Goal: Task Accomplishment & Management: Manage account settings

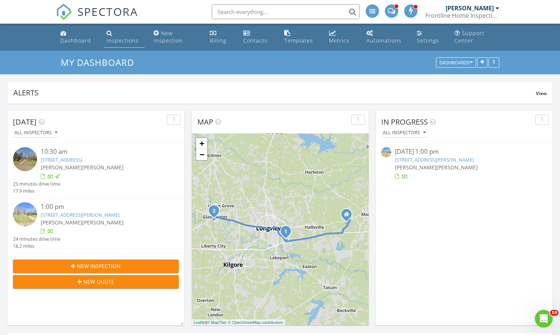
click at [122, 40] on div "Inspections" at bounding box center [123, 40] width 32 height 7
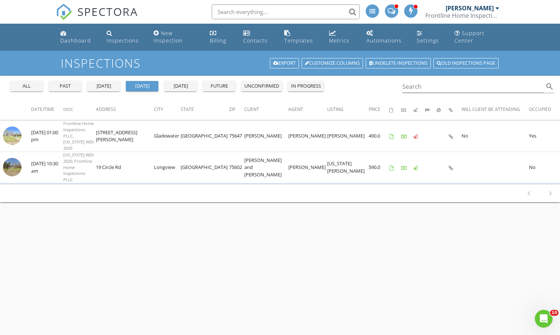
click at [226, 88] on div "future" at bounding box center [219, 86] width 27 height 7
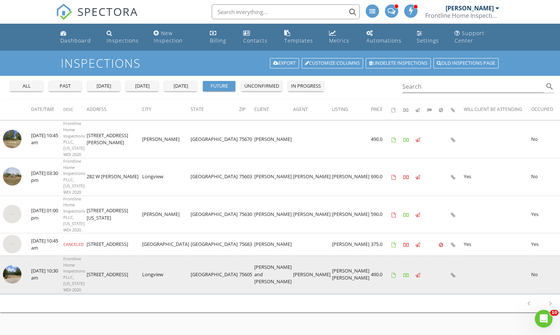
click at [16, 265] on img at bounding box center [12, 274] width 19 height 19
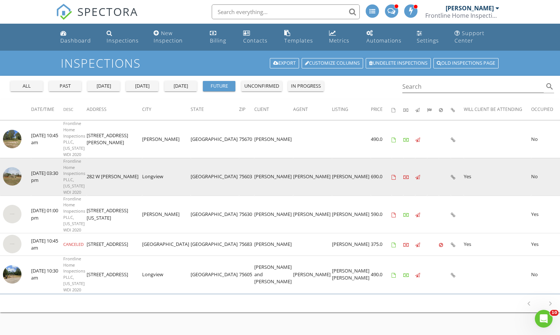
click at [13, 167] on img at bounding box center [12, 176] width 19 height 19
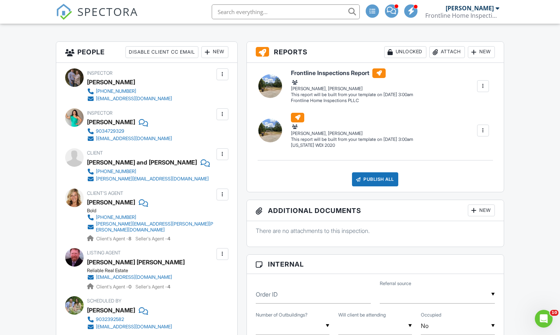
scroll to position [184, 0]
click at [201, 161] on div at bounding box center [204, 162] width 7 height 11
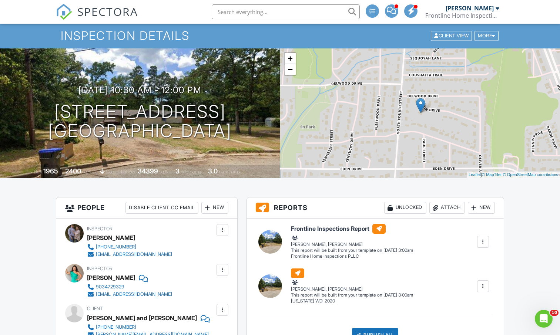
scroll to position [28, 0]
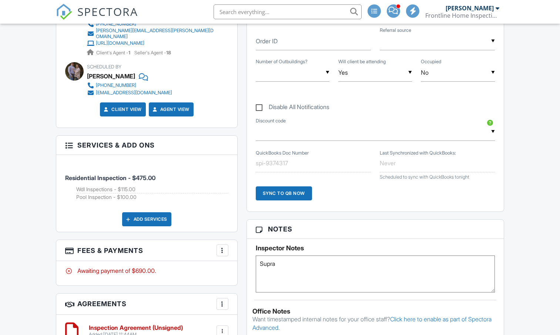
type textarea "Supra"
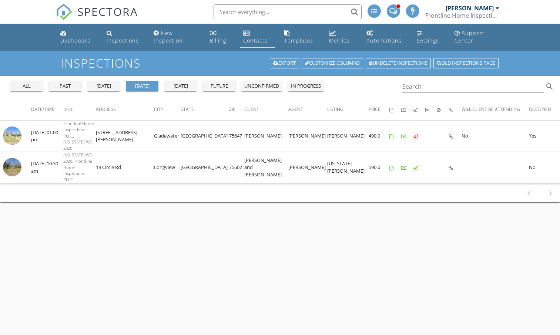
drag, startPoint x: 0, startPoint y: 0, endPoint x: 246, endPoint y: 38, distance: 249.3
click at [246, 38] on div "Contacts" at bounding box center [255, 40] width 24 height 7
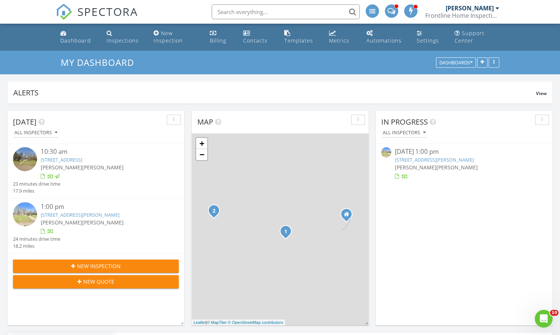
click at [412, 163] on link "[STREET_ADDRESS][PERSON_NAME]" at bounding box center [434, 160] width 79 height 7
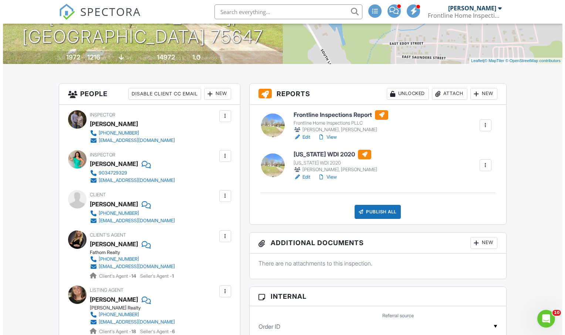
scroll to position [143, 0]
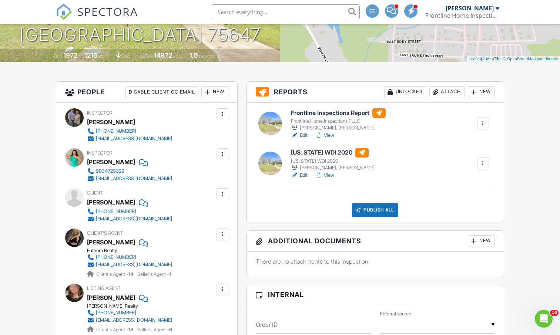
click at [364, 210] on div "Publish All" at bounding box center [375, 210] width 46 height 14
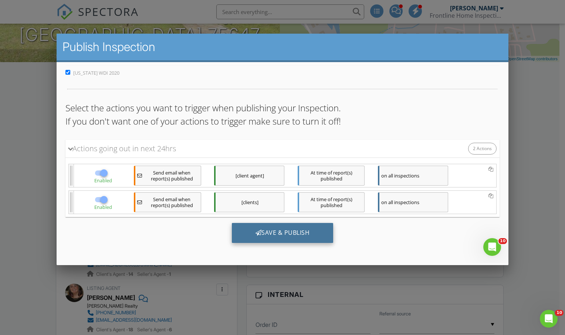
scroll to position [0, 0]
click at [250, 237] on div "Save & Publish" at bounding box center [283, 233] width 102 height 20
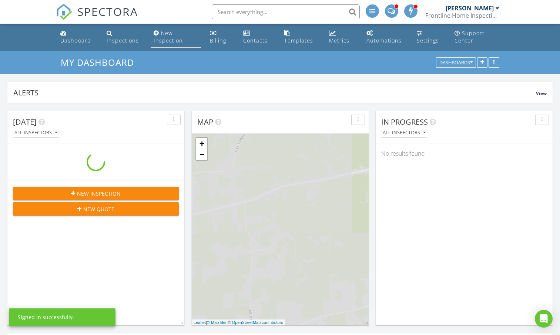
click at [165, 37] on div "New Inspection" at bounding box center [168, 37] width 29 height 14
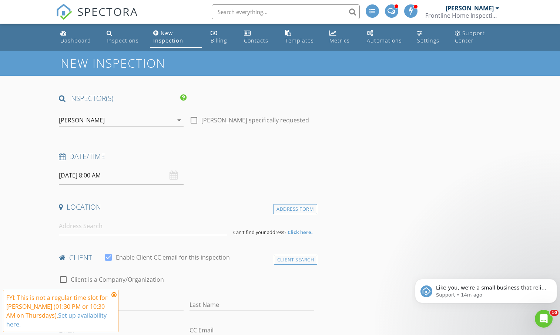
click at [86, 124] on div "[PERSON_NAME]" at bounding box center [82, 120] width 46 height 7
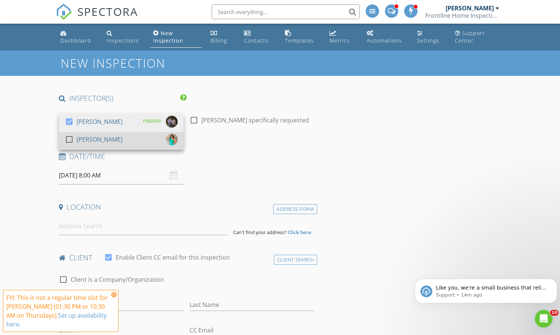
click at [87, 138] on div "[PERSON_NAME]" at bounding box center [100, 140] width 46 height 12
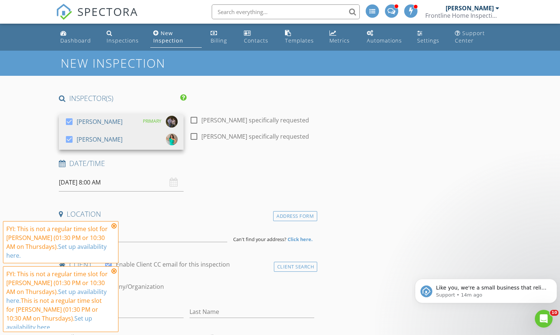
click at [112, 226] on icon at bounding box center [113, 226] width 5 height 6
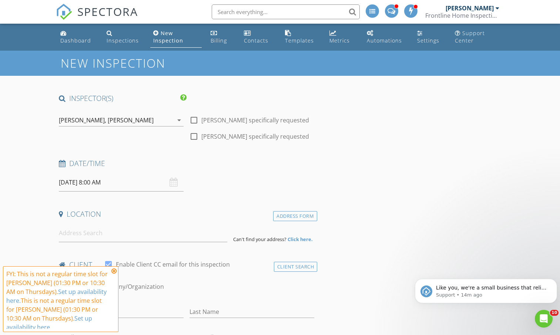
click at [113, 273] on icon at bounding box center [113, 271] width 5 height 6
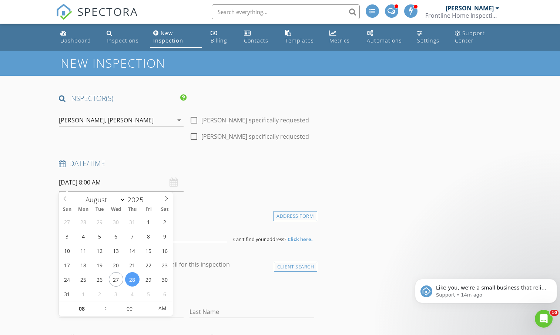
click at [108, 185] on input "08/28/2025 8:00 AM" at bounding box center [121, 183] width 125 height 18
type input "09"
type input "08/28/2025 9:00 AM"
click at [103, 304] on span at bounding box center [101, 305] width 5 height 7
type input "10"
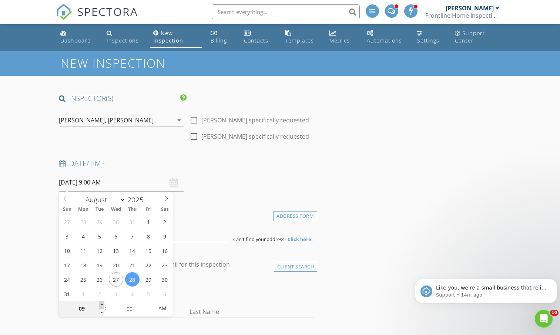
type input "08/28/2025 10:00 AM"
click at [103, 304] on span at bounding box center [101, 305] width 5 height 7
type input "05"
type input "08/28/2025 10:05 AM"
click at [149, 307] on span at bounding box center [149, 305] width 5 height 7
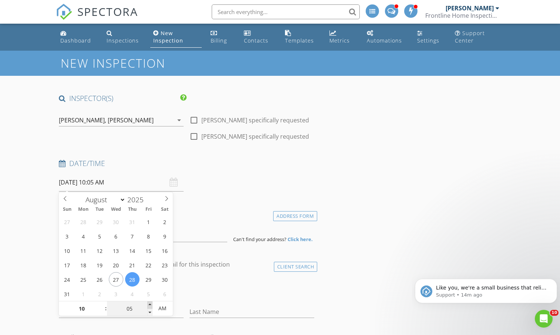
type input "10"
type input "08/28/2025 10:10 AM"
click at [149, 307] on span at bounding box center [149, 305] width 5 height 7
type input "15"
type input "08/28/2025 10:15 AM"
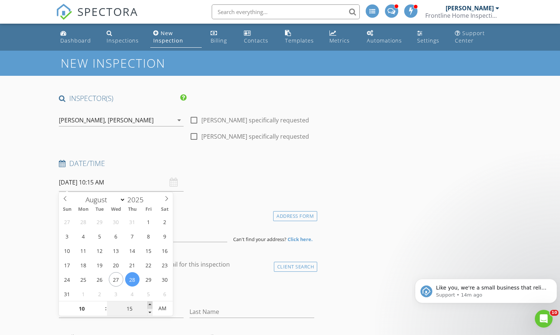
click at [149, 307] on span at bounding box center [149, 305] width 5 height 7
type input "20"
type input "08/28/2025 10:20 AM"
click at [149, 307] on span at bounding box center [149, 305] width 5 height 7
type input "25"
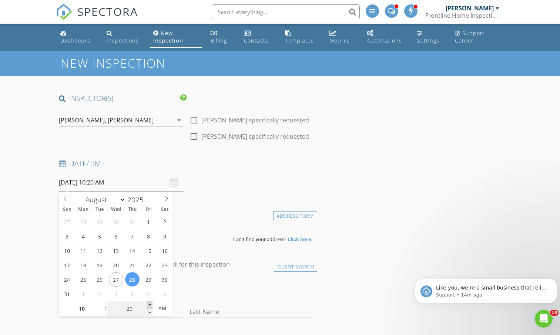
type input "08/28/2025 10:25 AM"
click at [149, 307] on span at bounding box center [149, 305] width 5 height 7
type input "30"
type input "08/28/2025 10:30 AM"
click at [149, 307] on span at bounding box center [149, 305] width 5 height 7
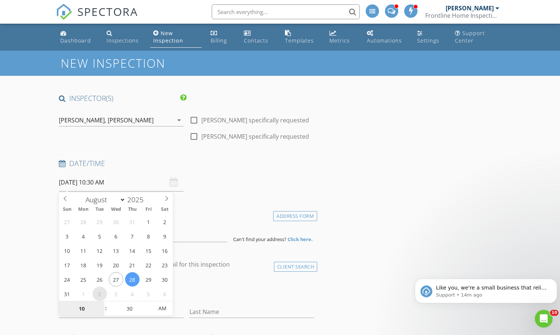
select select "8"
type input "09/02/2025 10:30 AM"
type input "11"
type input "09/02/2025 11:30 AM"
click at [100, 308] on span at bounding box center [101, 305] width 5 height 7
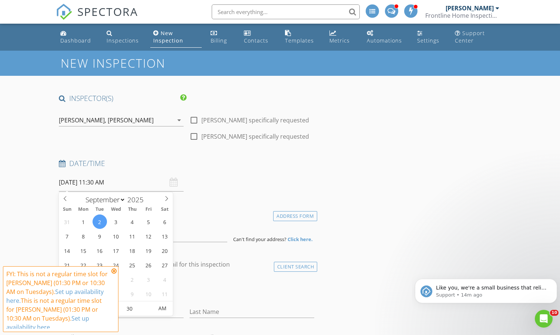
click at [114, 272] on icon at bounding box center [113, 271] width 5 height 6
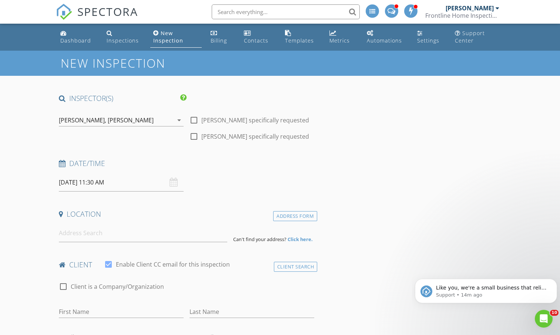
click at [98, 182] on input "09/02/2025 11:30 AM" at bounding box center [121, 183] width 125 height 18
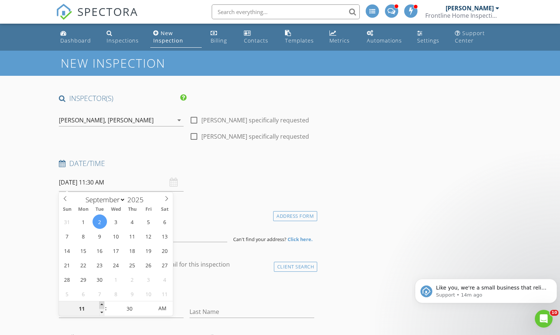
type input "12"
type input "09/02/2025 12:30 PM"
click at [102, 304] on span at bounding box center [101, 305] width 5 height 7
type input "01"
type input "09/02/2025 1:30 PM"
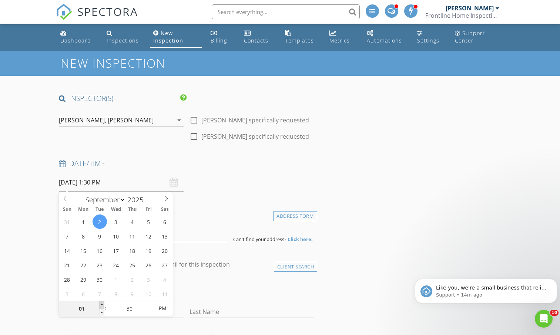
click at [102, 304] on span at bounding box center [101, 305] width 5 height 7
click at [270, 191] on div "Date/Time 09/02/2025 1:30 PM" at bounding box center [186, 175] width 261 height 33
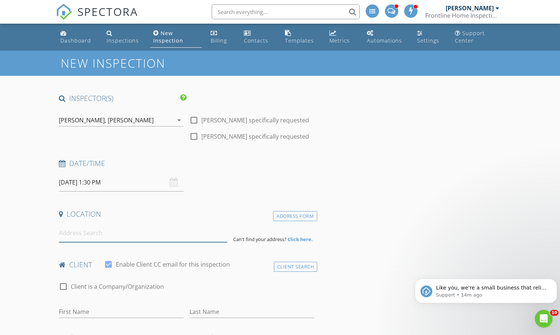
click at [178, 233] on input at bounding box center [143, 233] width 168 height 18
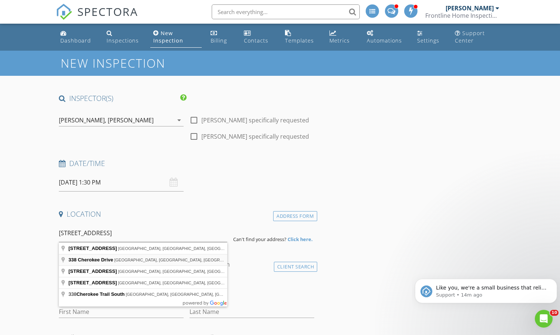
type input "338 Cherokee Drive, Gladewater, TX, USA"
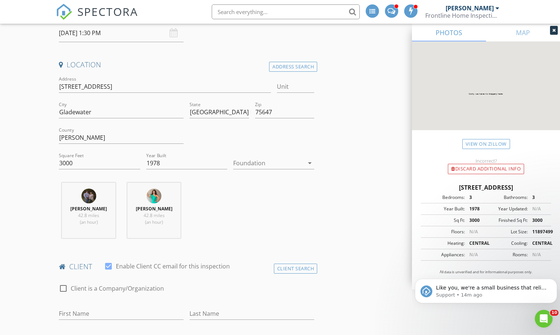
scroll to position [167, 0]
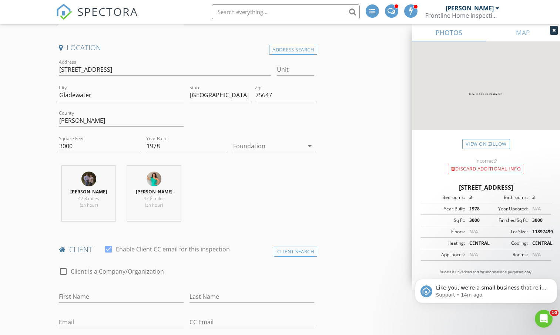
click at [273, 147] on div at bounding box center [268, 146] width 71 height 12
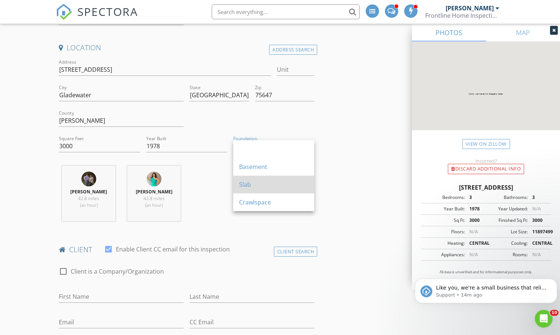
click at [264, 185] on div "Slab" at bounding box center [273, 184] width 69 height 9
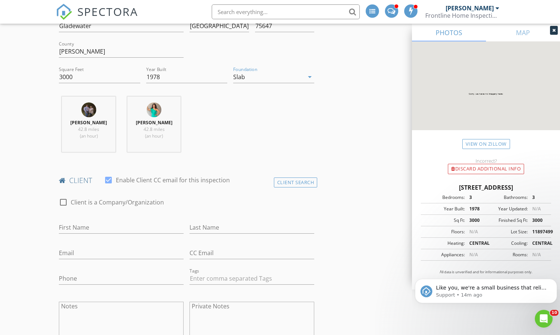
scroll to position [238, 0]
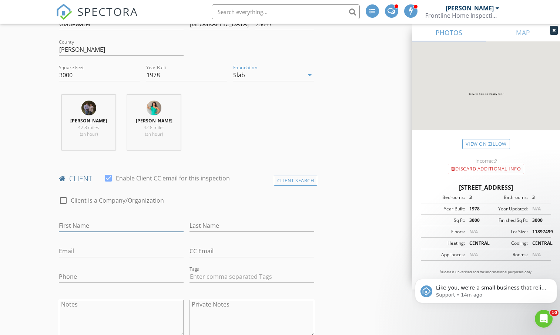
click at [134, 228] on input "First Name" at bounding box center [121, 226] width 125 height 12
type input "Chris"
type input "Panagopoulos"
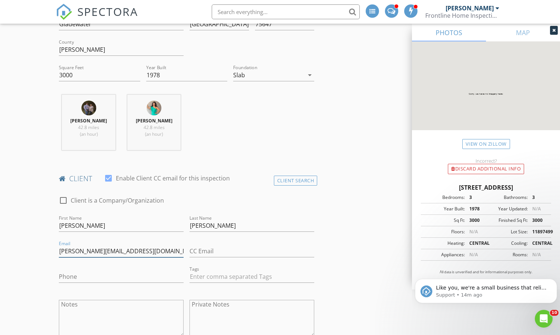
type input "chrispana@ymail.com"
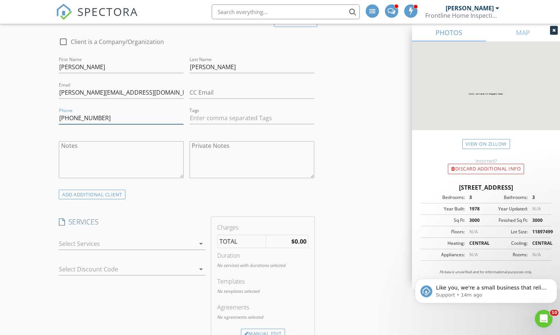
scroll to position [397, 0]
type input "210-765-1225"
click at [115, 243] on div at bounding box center [127, 244] width 136 height 12
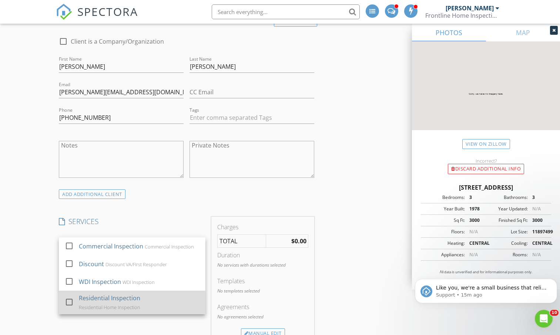
click at [109, 305] on div "Residential Home Inspection" at bounding box center [109, 308] width 61 height 6
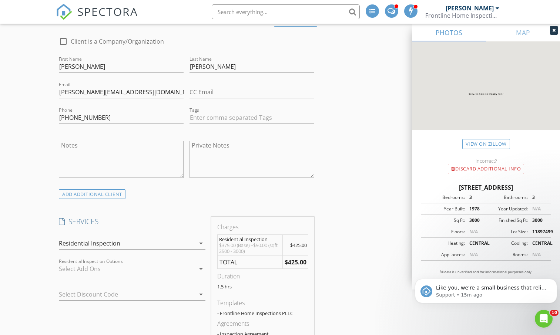
click at [94, 275] on div at bounding box center [127, 269] width 136 height 12
click at [94, 275] on div "WdI Inspections" at bounding box center [101, 272] width 44 height 9
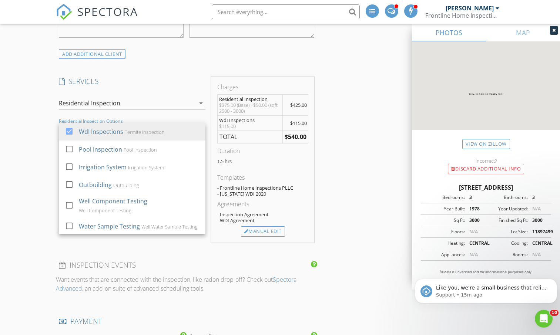
scroll to position [540, 0]
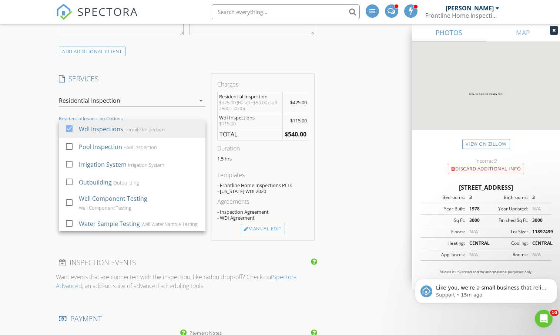
click at [272, 235] on div "Charges Residential Inspection $375.00 (Base) +$50.00 (sqft 2500 - 3000) $425.0…" at bounding box center [262, 157] width 103 height 166
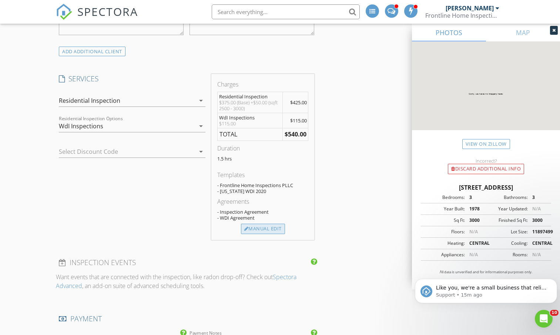
click at [266, 230] on div "Manual Edit" at bounding box center [263, 229] width 44 height 10
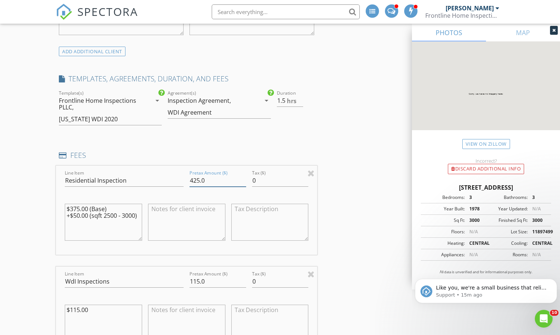
drag, startPoint x: 206, startPoint y: 178, endPoint x: 194, endPoint y: 177, distance: 12.3
click at [194, 177] on input "425.0" at bounding box center [217, 181] width 57 height 12
type input "450"
drag, startPoint x: 138, startPoint y: 215, endPoint x: 64, endPoint y: 204, distance: 74.8
click at [64, 204] on div "$375.00 (Base) +$50.00 (sqft 2500 - 3000)" at bounding box center [103, 223] width 83 height 58
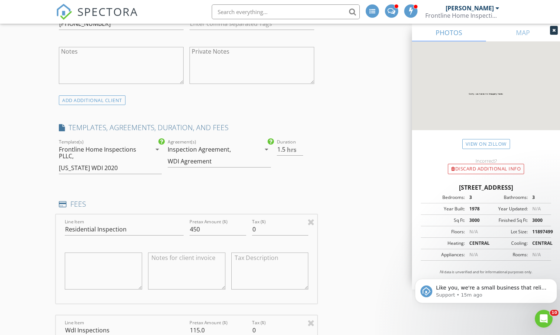
scroll to position [491, 0]
type input "2"
click at [300, 147] on input "2" at bounding box center [290, 149] width 27 height 12
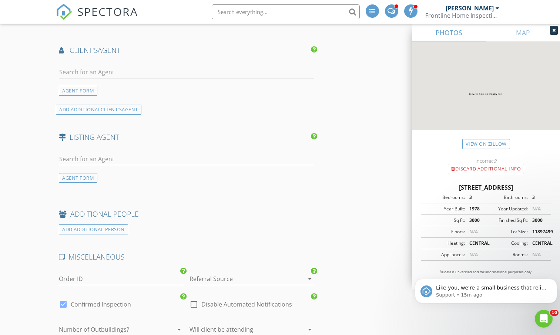
scroll to position [1061, 0]
click at [94, 76] on input "text" at bounding box center [186, 72] width 255 height 12
click at [68, 90] on div "AGENT FORM" at bounding box center [78, 90] width 38 height 10
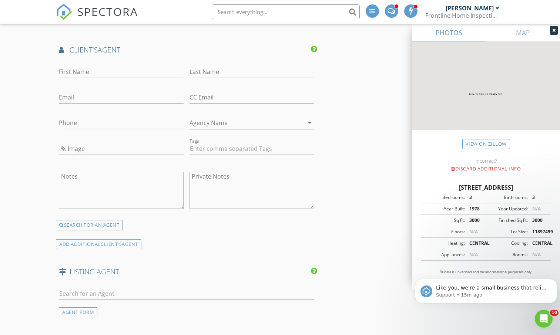
click at [74, 64] on div "First Name" at bounding box center [121, 73] width 125 height 24
click at [71, 73] on input "First Name" at bounding box center [121, 72] width 125 height 12
type input "Lane"
type input "Kennedy"
type input "lkennedy@texasranchsalesllc.com"
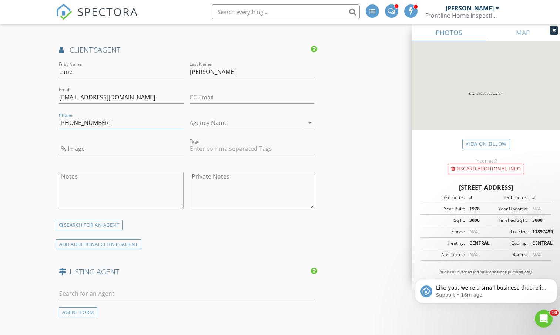
scroll to position [1103, 0]
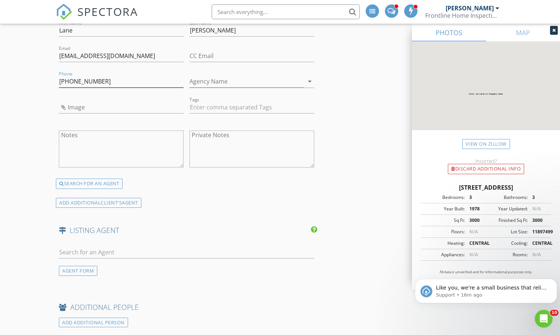
type input "903-736-9055"
click at [79, 107] on input "Image" at bounding box center [121, 107] width 125 height 12
type input "Lane-Kennedy-Headshot.jpeg"
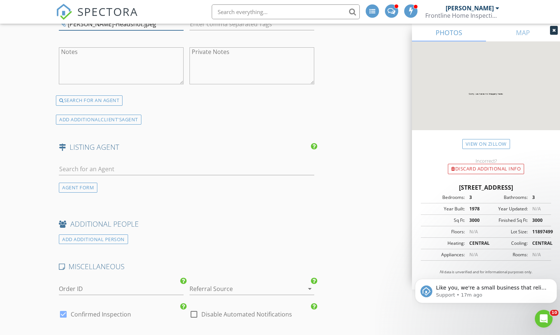
scroll to position [1187, 0]
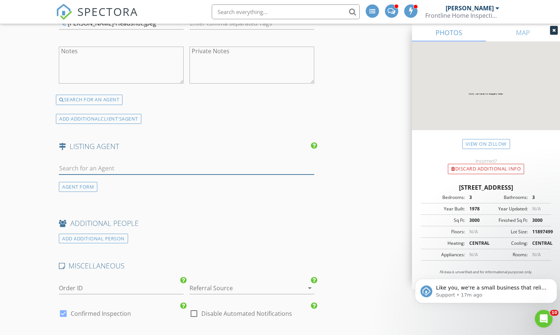
click at [161, 168] on input "text" at bounding box center [186, 168] width 255 height 12
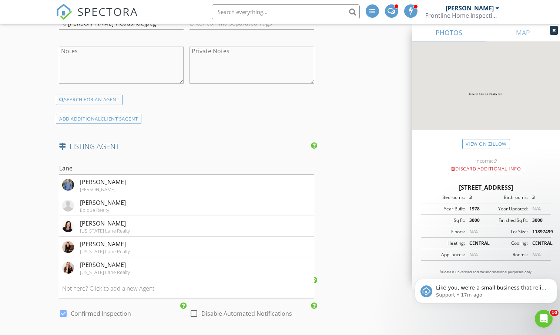
click at [75, 165] on input "Lane" at bounding box center [186, 168] width 255 height 12
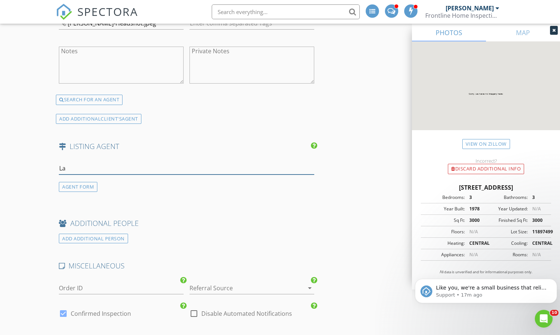
type input "L"
click at [78, 188] on div "AGENT FORM" at bounding box center [78, 187] width 38 height 10
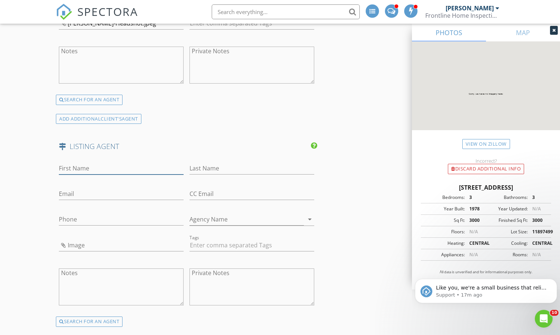
click at [97, 163] on input "First Name" at bounding box center [121, 168] width 125 height 12
type input "Lane"
type input "Kennedy"
type input "lkennedy@texasranchsalesllc.com"
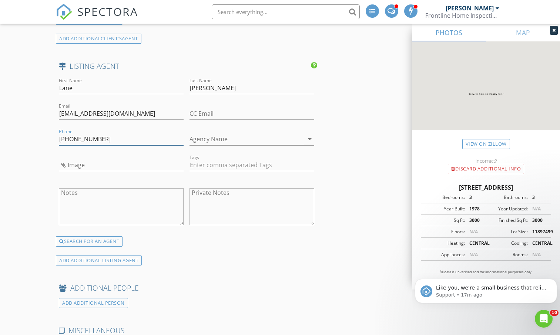
scroll to position [1267, 0]
type input "903-736-9055"
click at [97, 163] on input "Image" at bounding box center [121, 165] width 125 height 12
type input "Lane-Kennedy-Headshot.jpeg"
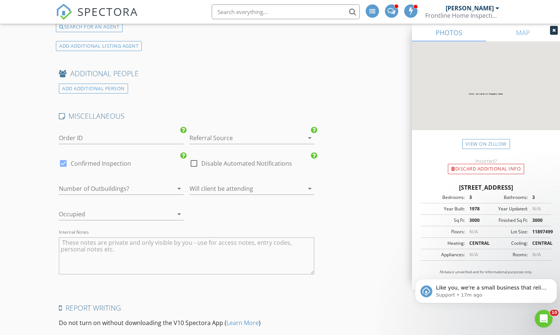
scroll to position [1482, 0]
click at [204, 184] on div at bounding box center [241, 188] width 104 height 12
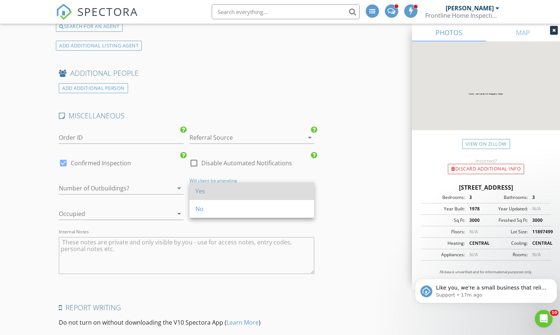
click at [201, 196] on div "Yes" at bounding box center [251, 191] width 113 height 18
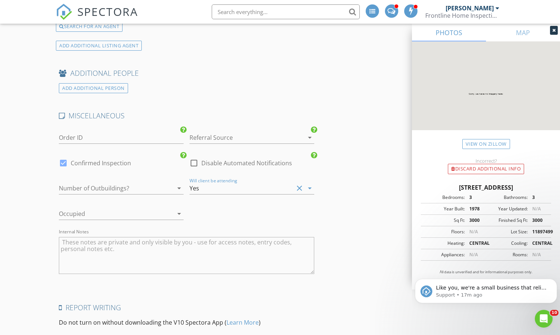
click at [145, 218] on div at bounding box center [111, 214] width 104 height 12
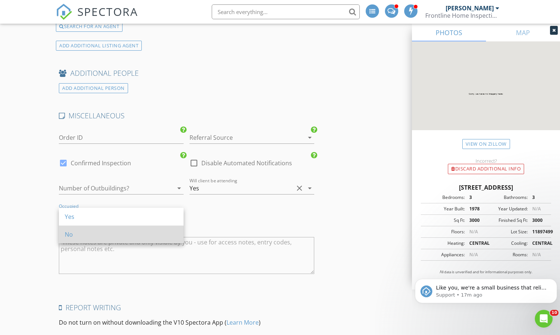
click at [122, 236] on div "No" at bounding box center [121, 234] width 113 height 9
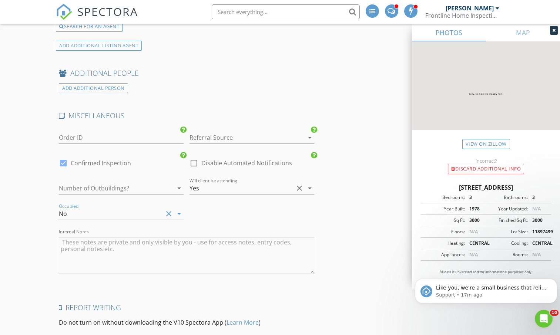
scroll to position [1541, 0]
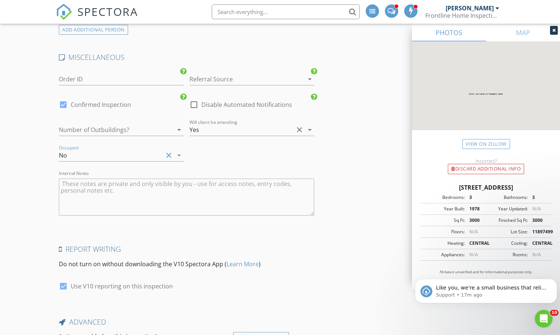
click at [90, 184] on textarea "Internal Notes" at bounding box center [186, 197] width 255 height 37
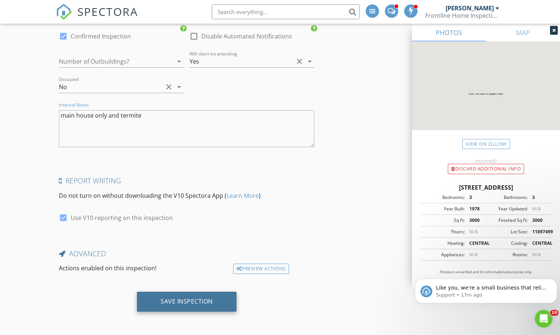
type textarea "main house only and termite"
click at [171, 302] on div "Save Inspection" at bounding box center [187, 301] width 52 height 7
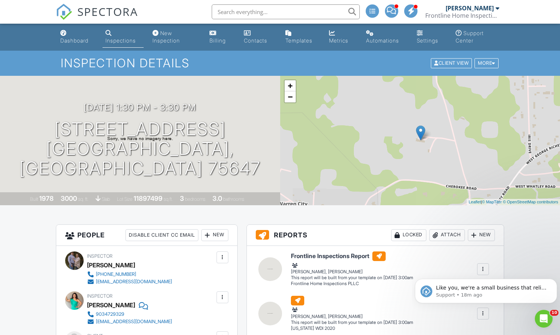
click at [113, 40] on div "Inspections" at bounding box center [120, 40] width 30 height 6
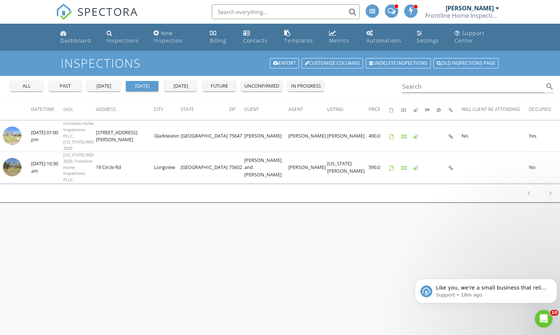
click at [70, 87] on div "past" at bounding box center [65, 86] width 27 height 7
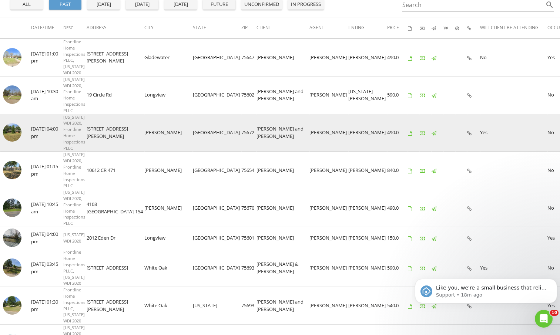
scroll to position [82, 0]
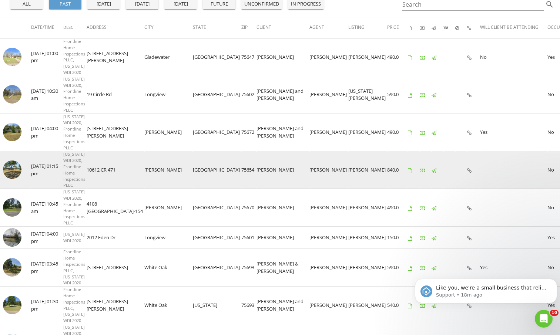
click at [10, 161] on img at bounding box center [12, 170] width 19 height 19
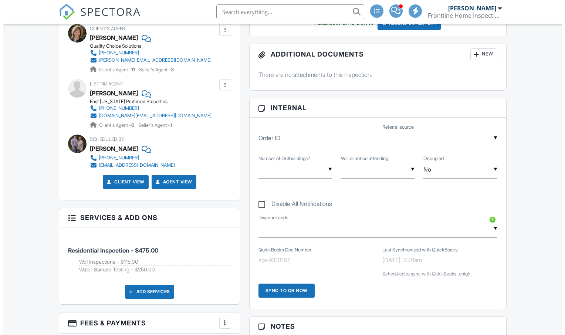
scroll to position [348, 0]
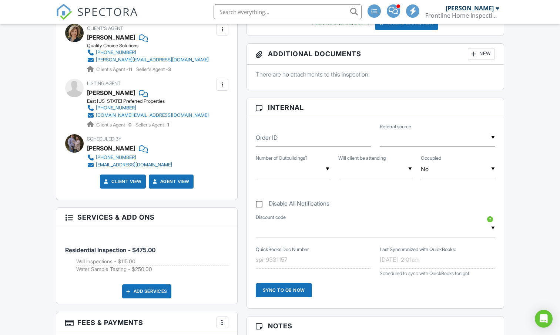
click at [482, 52] on div "New" at bounding box center [481, 54] width 27 height 12
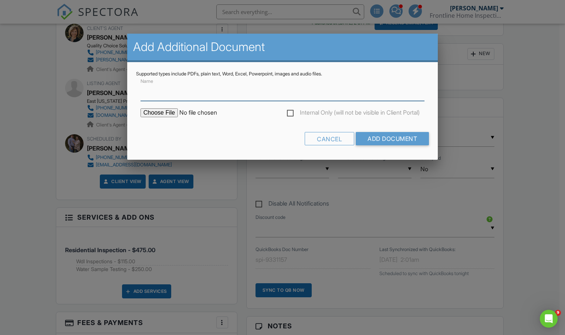
scroll to position [0, 0]
click at [152, 113] on input "file" at bounding box center [204, 112] width 126 height 9
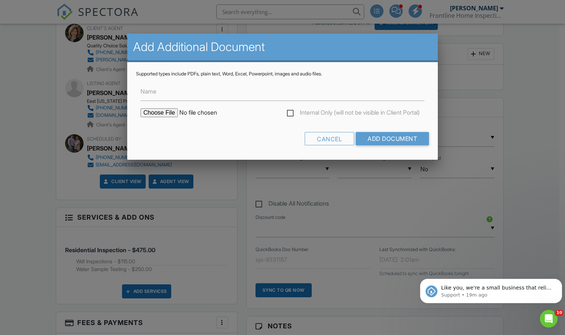
type input "C:\fakepath\1159613_r00_00_TableOfContents.pdf"
click at [158, 97] on input "Name" at bounding box center [283, 92] width 284 height 18
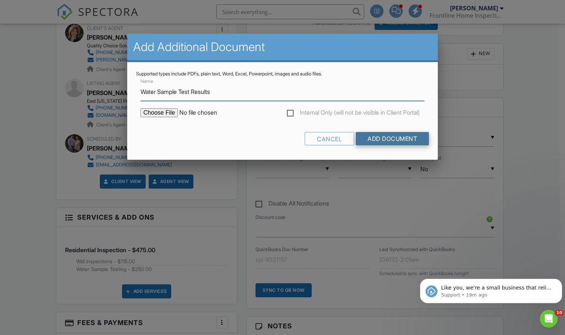
type input "Water Sample Test Results"
click at [383, 140] on input "Add Document" at bounding box center [392, 138] width 73 height 13
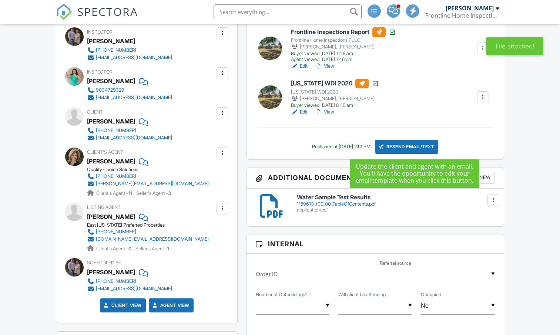
click at [402, 146] on div "Resend Email/Text" at bounding box center [407, 147] width 64 height 14
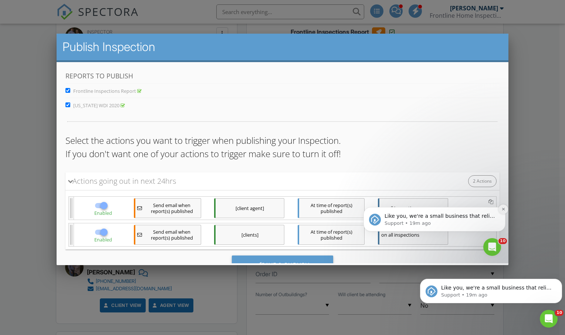
click at [501, 206] on button "Dismiss notification" at bounding box center [503, 209] width 10 height 10
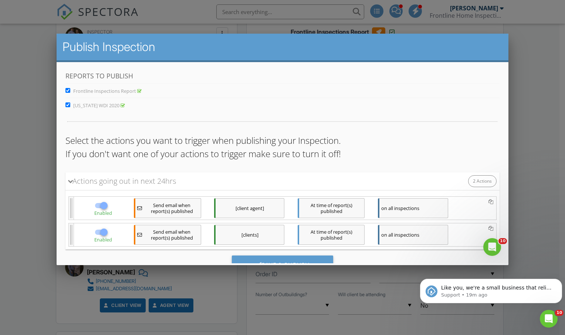
click at [419, 210] on div "on all inspections" at bounding box center [413, 208] width 70 height 20
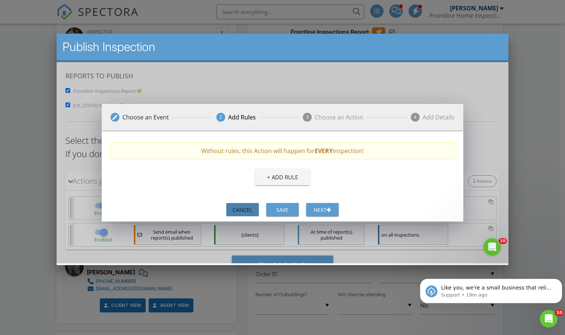
click at [249, 206] on div "Cancel" at bounding box center [242, 210] width 21 height 8
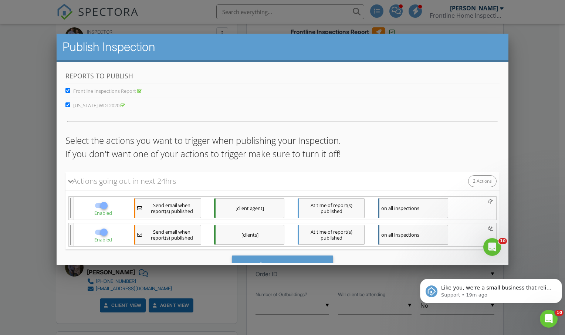
click at [320, 204] on div "At time of report(s) published" at bounding box center [331, 208] width 67 height 20
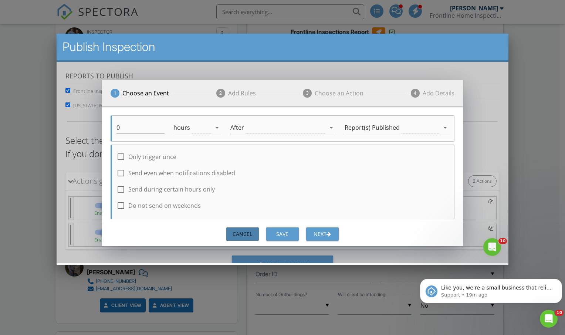
click at [244, 233] on div "Cancel" at bounding box center [242, 234] width 21 height 8
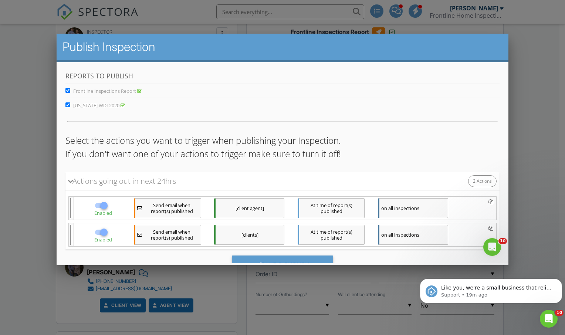
click at [181, 210] on span "Send email when report(s) published" at bounding box center [172, 208] width 54 height 12
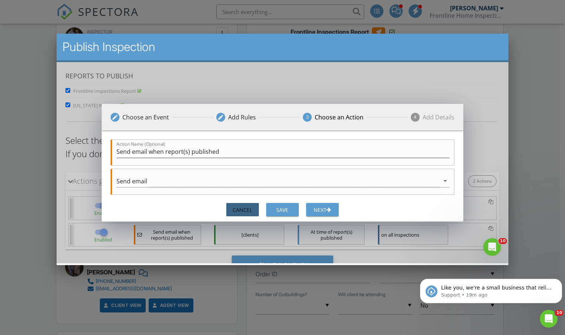
click at [241, 209] on div "Cancel" at bounding box center [242, 210] width 21 height 8
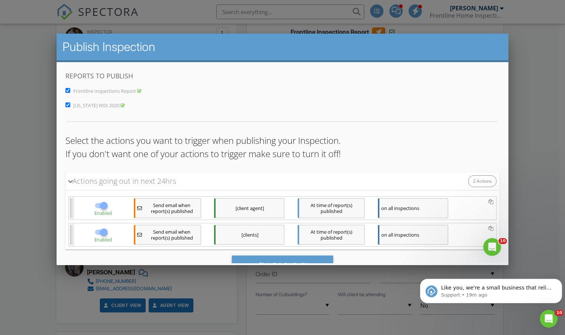
click at [240, 205] on div "[client agent]" at bounding box center [249, 208] width 70 height 20
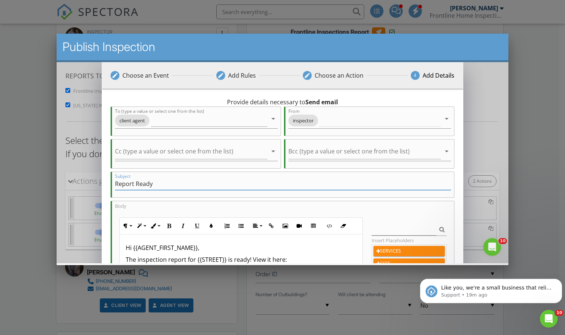
drag, startPoint x: 162, startPoint y: 181, endPoint x: 109, endPoint y: 189, distance: 53.9
click at [109, 189] on div "Provide details necessary to Send email To (type a value or select one from the…" at bounding box center [282, 256] width 362 height 337
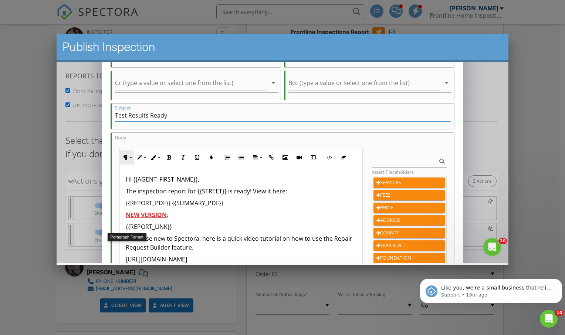
scroll to position [71, 0]
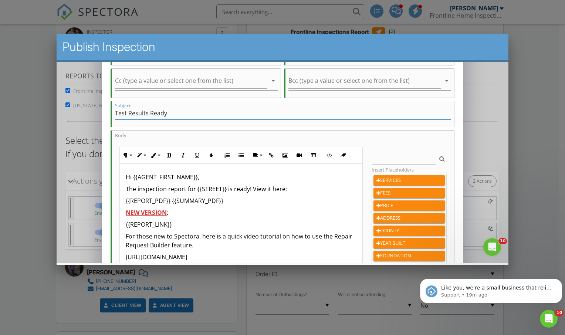
type input "Test Results Ready"
click at [138, 188] on p "The inspection report for {{STREET}} is ready! View it here:" at bounding box center [240, 188] width 231 height 9
drag, startPoint x: 138, startPoint y: 188, endPoint x: 189, endPoint y: 185, distance: 51.9
click at [189, 185] on p "The inspection report for {{STREET}} is ready! View it here:" at bounding box center [240, 188] width 231 height 9
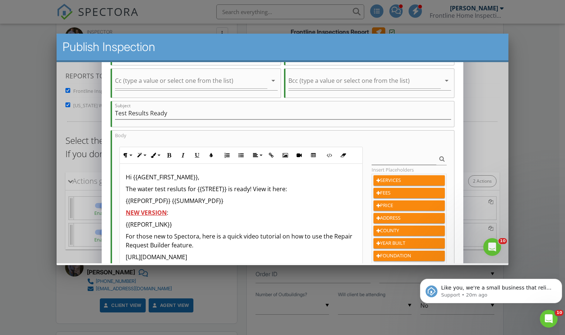
click at [187, 191] on p "The water test resluts for {{STREET}} is ready! View it here:" at bounding box center [240, 188] width 231 height 9
drag, startPoint x: 223, startPoint y: 200, endPoint x: 122, endPoint y: 202, distance: 101.4
click at [122, 202] on div "Hi {{AGENT_FIRST_NAME}}, The water test results for {{STREET}} isare ready! Vie…" at bounding box center [241, 247] width 242 height 166
drag, startPoint x: 172, startPoint y: 211, endPoint x: 121, endPoint y: 210, distance: 51.1
click at [121, 210] on div "Hi {{AGENT_FIRST_NAME}}, The water test results for {{STREET}} isare ready! Vie…" at bounding box center [241, 247] width 242 height 166
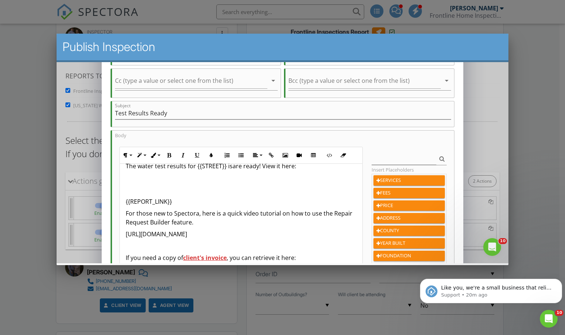
scroll to position [23, 0]
drag, startPoint x: 124, startPoint y: 215, endPoint x: 276, endPoint y: 231, distance: 153.0
click at [276, 231] on div "Hi {{AGENT_FIRST_NAME}}, The water test results for {{STREET}} isare ready! Vie…" at bounding box center [241, 224] width 242 height 166
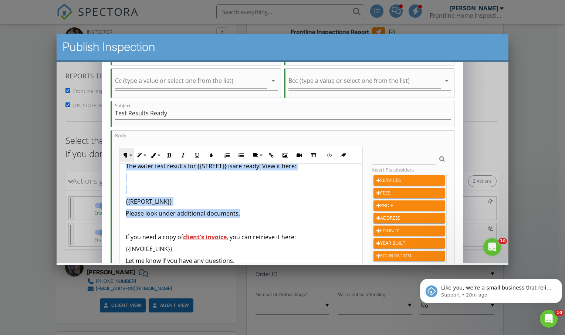
scroll to position [0, 0]
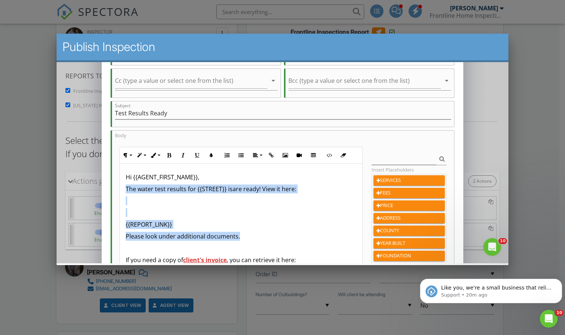
drag, startPoint x: 251, startPoint y: 214, endPoint x: 126, endPoint y: 182, distance: 129.3
click at [126, 182] on div "Hi {{AGENT_FIRST_NAME}}, The water test results for {{STREET}} isare ready! Vie…" at bounding box center [241, 236] width 242 height 145
copy div "The water test results for {{STREET}} isare ready! View it here: {{REPORT_LINK}…"
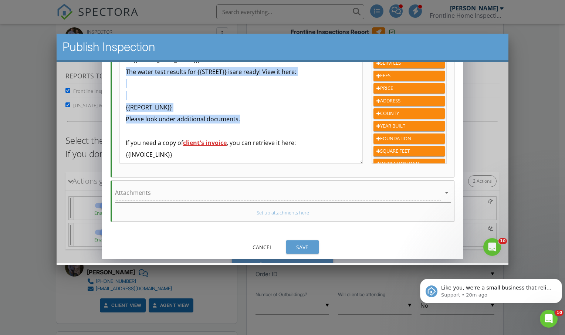
click at [300, 248] on div "Save" at bounding box center [302, 247] width 21 height 8
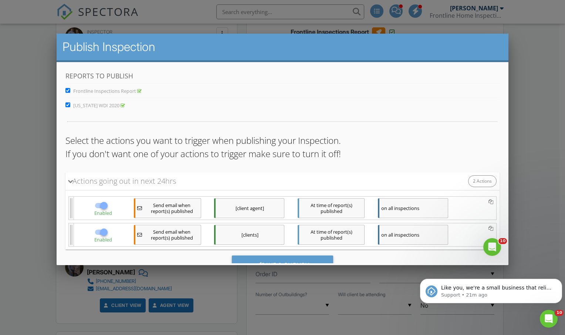
click at [243, 235] on div "[clients]" at bounding box center [249, 235] width 70 height 20
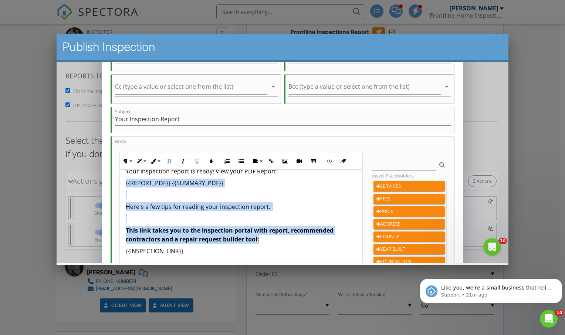
scroll to position [0, 0]
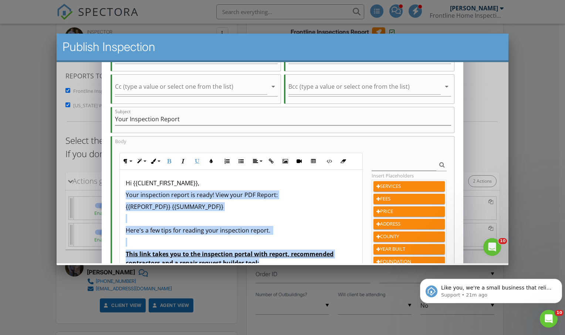
drag, startPoint x: 270, startPoint y: 226, endPoint x: 120, endPoint y: 196, distance: 153.0
click at [120, 196] on div "Hi {{CLIENT_FIRST_NAME}}, Your inspection report is ready! View your PDF Report…" at bounding box center [241, 246] width 242 height 154
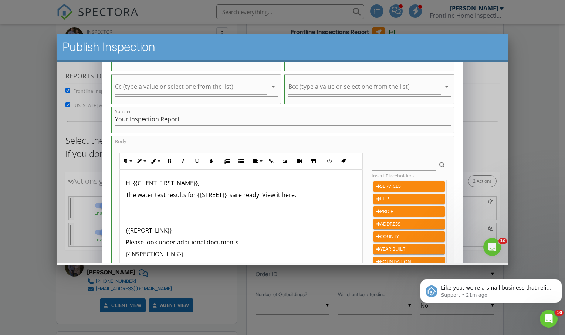
click at [232, 196] on p "The water test results for {{STREET}} isare ready! View it here:" at bounding box center [240, 194] width 231 height 9
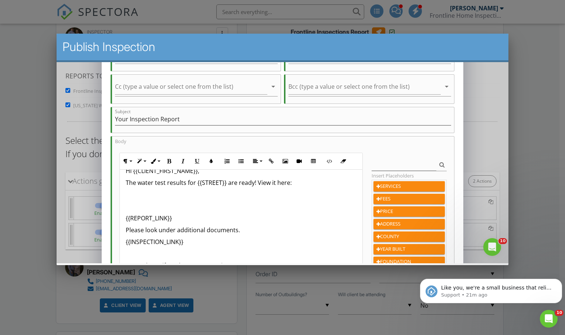
scroll to position [16, 0]
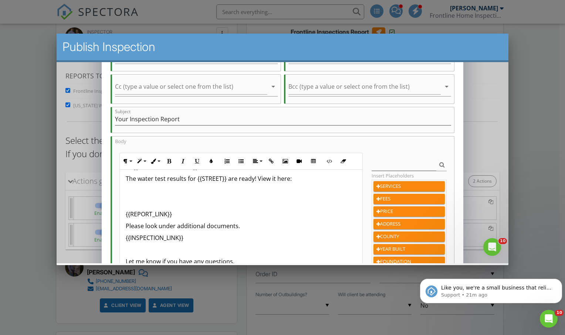
click at [195, 234] on p "{{INSPECTION_LINK}}" at bounding box center [240, 237] width 231 height 9
drag, startPoint x: 195, startPoint y: 234, endPoint x: 125, endPoint y: 236, distance: 70.7
click at [125, 236] on div "Hi {{CLIENT_FIRST_NAME}}, The water test results for {{STREET}} are ready! View…" at bounding box center [241, 219] width 242 height 133
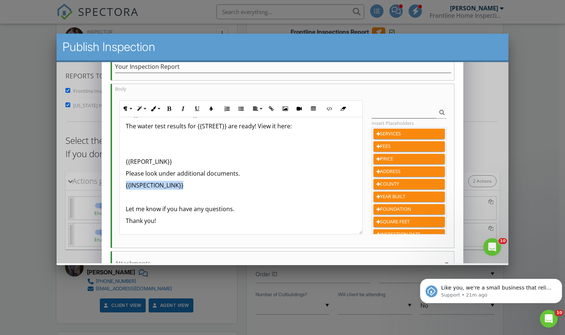
scroll to position [117, 0]
drag, startPoint x: 179, startPoint y: 159, endPoint x: 122, endPoint y: 162, distance: 56.3
click at [122, 162] on div "Hi {{CLIENT_FIRST_NAME}}, The water test results for {{STREET}} are ready! View…" at bounding box center [241, 167] width 242 height 133
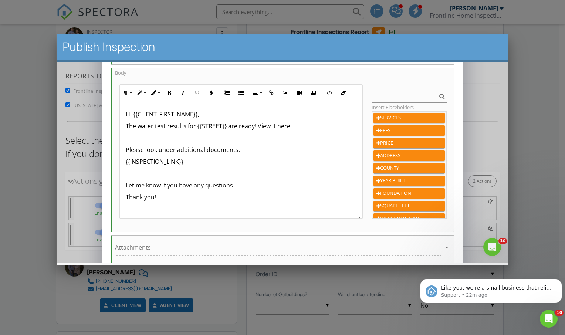
scroll to position [188, 0]
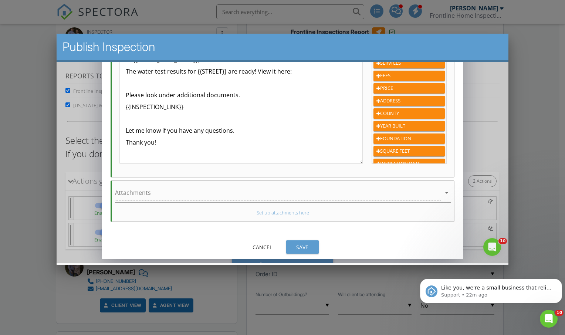
click at [299, 248] on div "Save" at bounding box center [302, 247] width 21 height 8
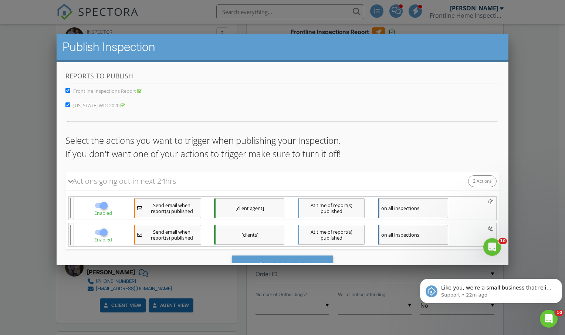
scroll to position [33, 0]
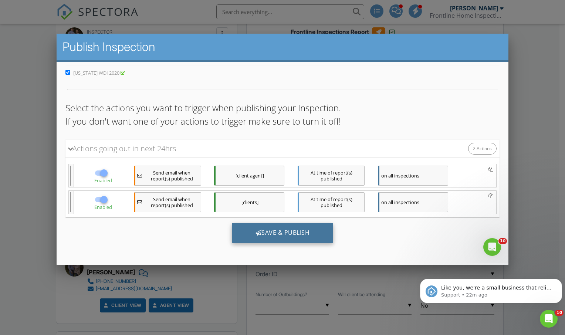
click at [269, 233] on div "Save & Publish" at bounding box center [283, 233] width 102 height 20
